Goal: Transaction & Acquisition: Purchase product/service

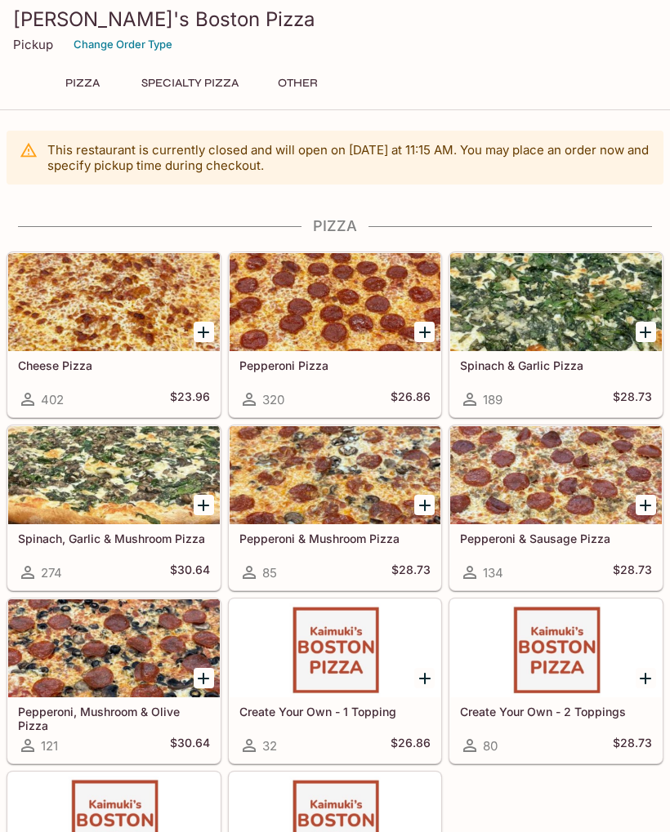
click at [183, 90] on button "Specialty Pizza" at bounding box center [189, 83] width 115 height 23
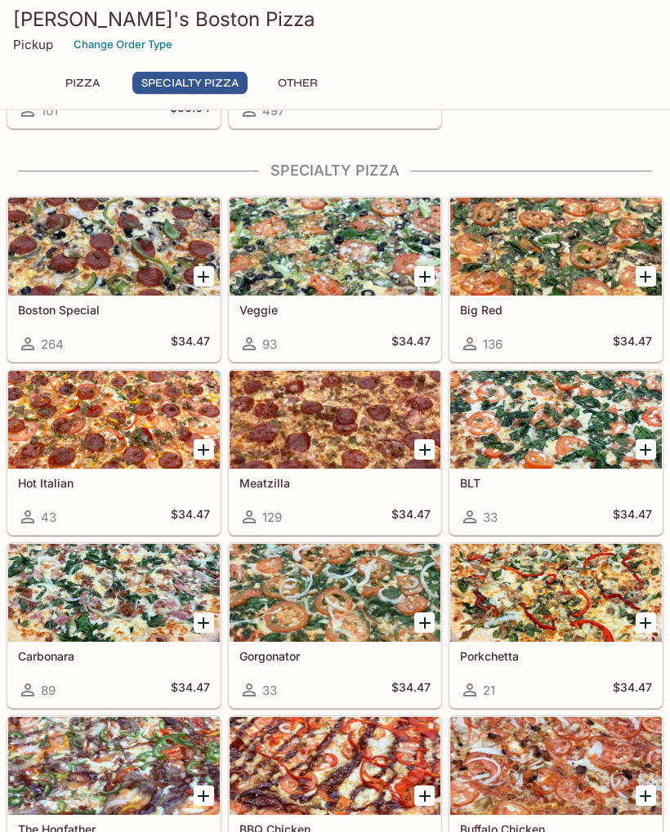
scroll to position [832, 0]
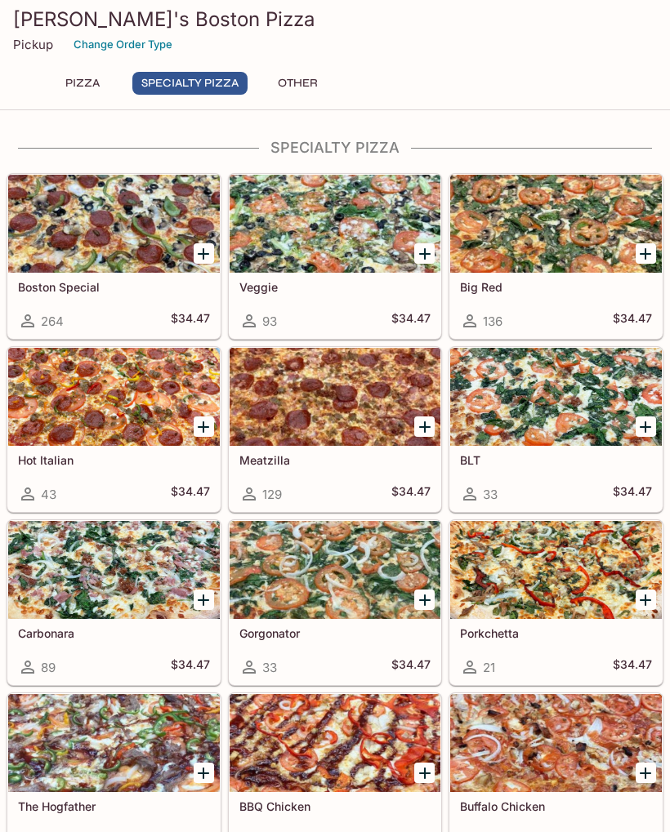
click at [132, 601] on div at bounding box center [114, 570] width 212 height 98
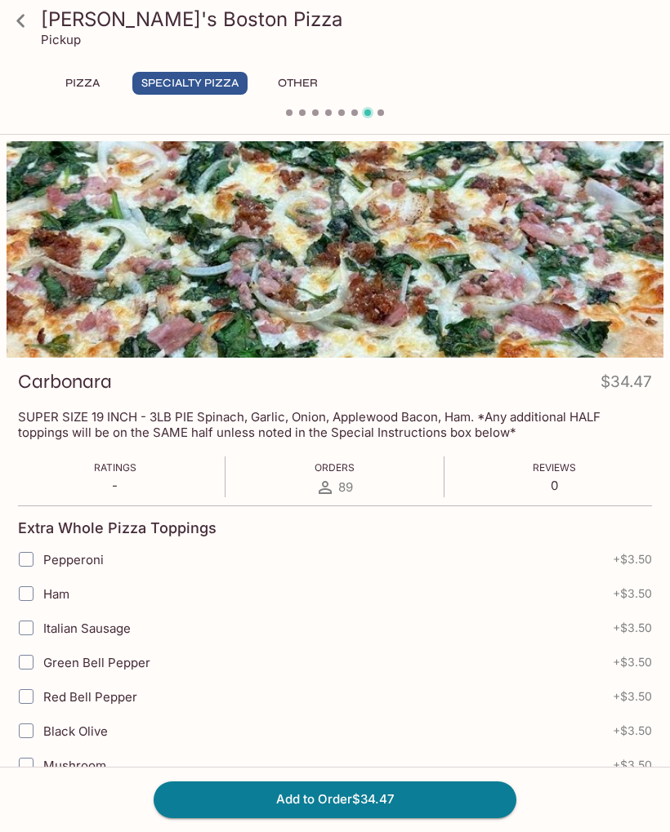
click at [323, 792] on button "Add to Order $34.47" at bounding box center [335, 800] width 363 height 36
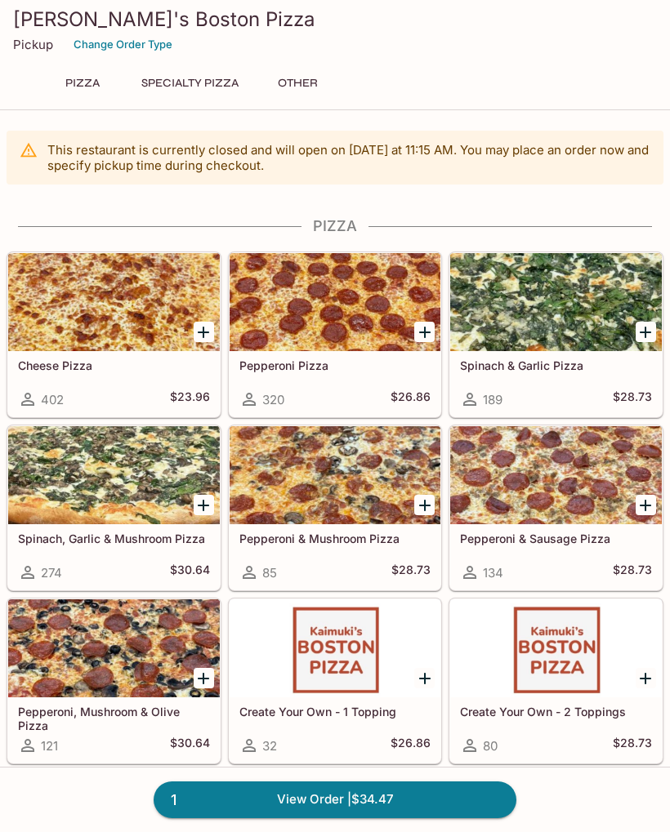
click at [342, 799] on link "1 View Order | $34.47" at bounding box center [335, 800] width 363 height 36
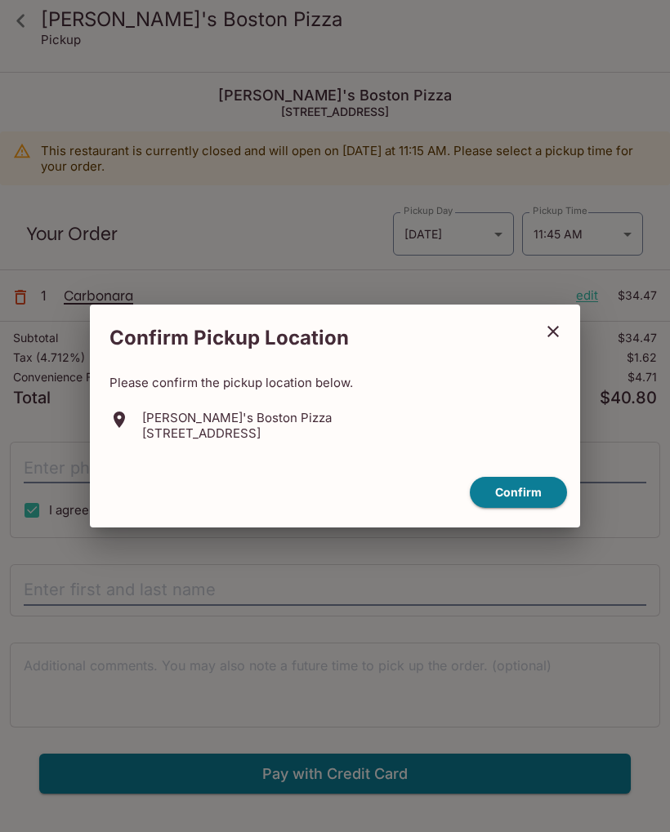
click at [518, 488] on button "Confirm" at bounding box center [518, 493] width 97 height 32
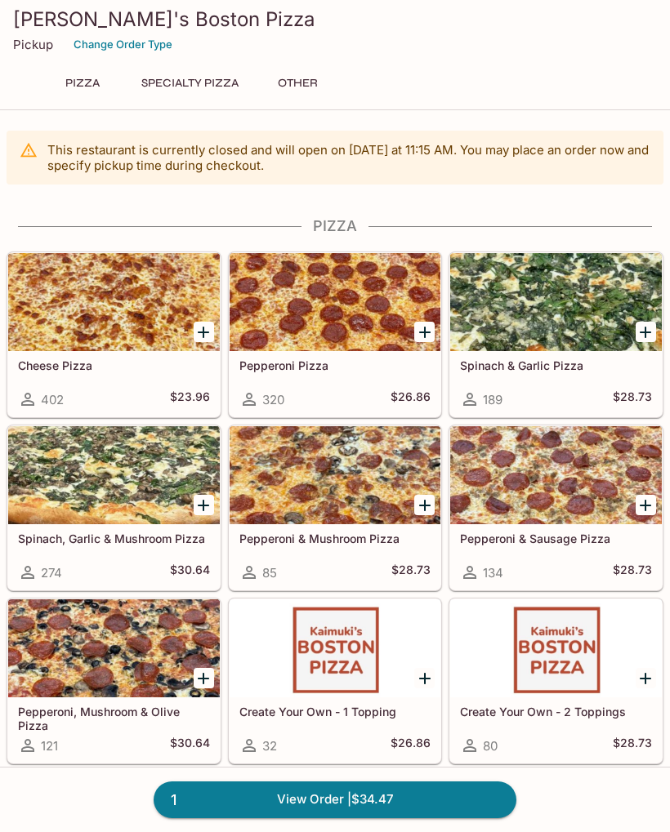
click at [182, 92] on button "Specialty Pizza" at bounding box center [189, 83] width 115 height 23
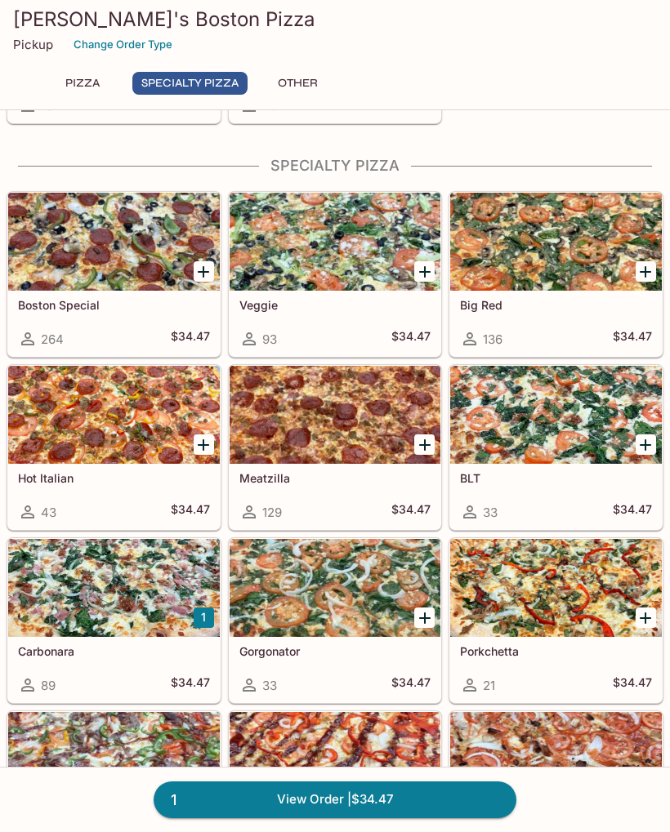
scroll to position [832, 0]
